Goal: Navigation & Orientation: Find specific page/section

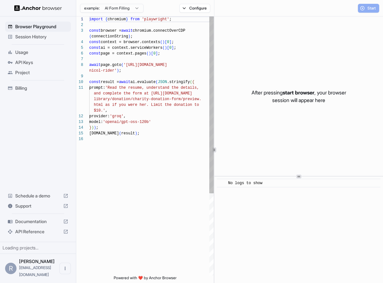
scroll to position [46, 0]
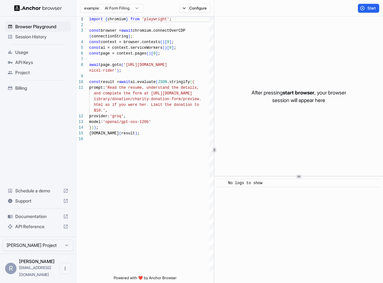
click at [48, 39] on span "Session History" at bounding box center [41, 37] width 53 height 6
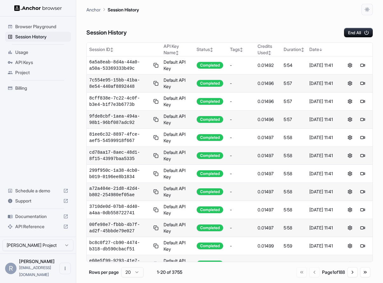
click at [44, 52] on span "Usage" at bounding box center [41, 52] width 53 height 6
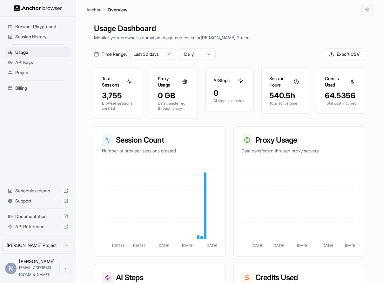
click at [59, 144] on div "Browser Playground Session History Usage API Keys Project Billing Schedule a de…" at bounding box center [38, 127] width 76 height 221
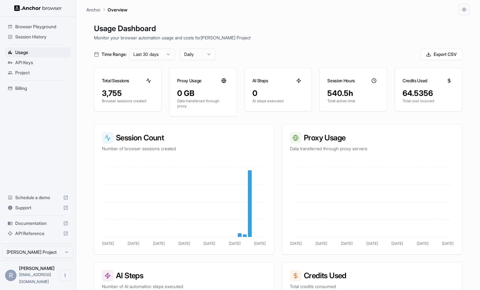
click at [43, 38] on span "Session History" at bounding box center [41, 37] width 53 height 6
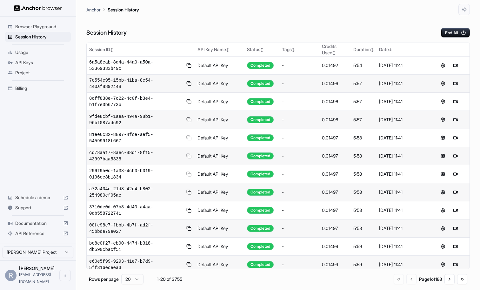
click at [50, 28] on span "Browser Playground" at bounding box center [41, 26] width 53 height 6
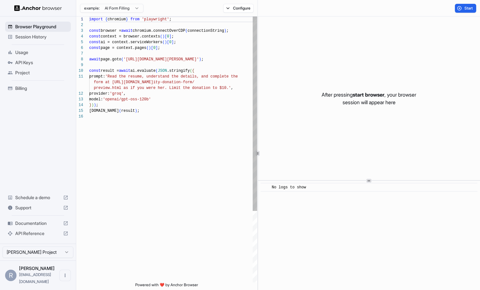
scroll to position [57, 0]
click at [34, 53] on span "Usage" at bounding box center [41, 52] width 53 height 6
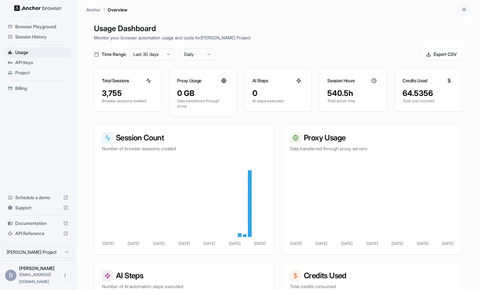
click at [33, 64] on span "API Keys" at bounding box center [41, 62] width 53 height 6
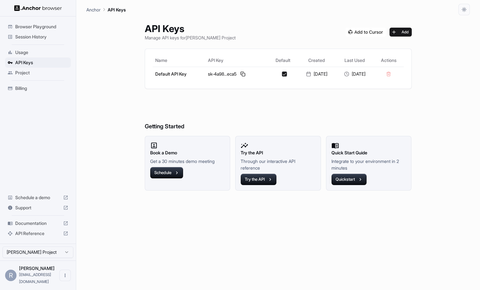
click at [34, 74] on span "Project" at bounding box center [41, 73] width 53 height 6
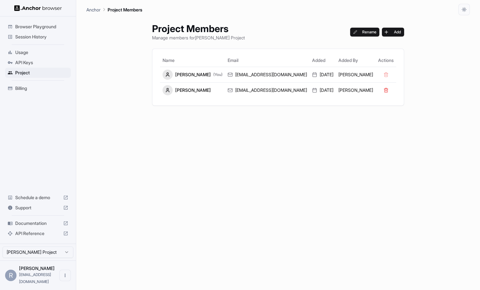
click at [31, 90] on span "Billing" at bounding box center [41, 88] width 53 height 6
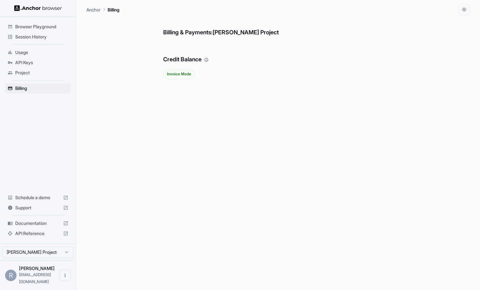
click at [30, 30] on div "Browser Playground" at bounding box center [38, 27] width 66 height 10
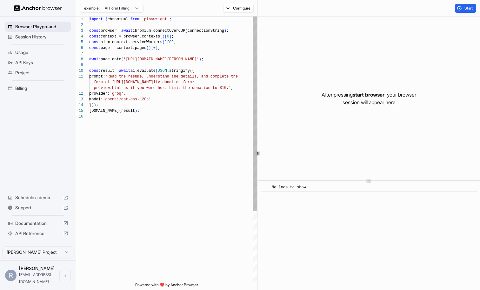
scroll to position [57, 0]
click at [33, 40] on div "Session History" at bounding box center [38, 37] width 66 height 10
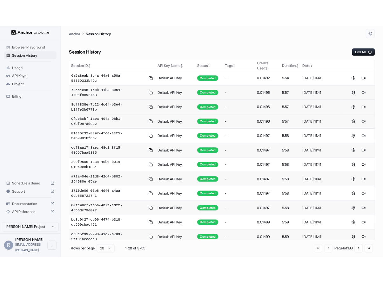
scroll to position [150, 0]
